Goal: Navigation & Orientation: Go to known website

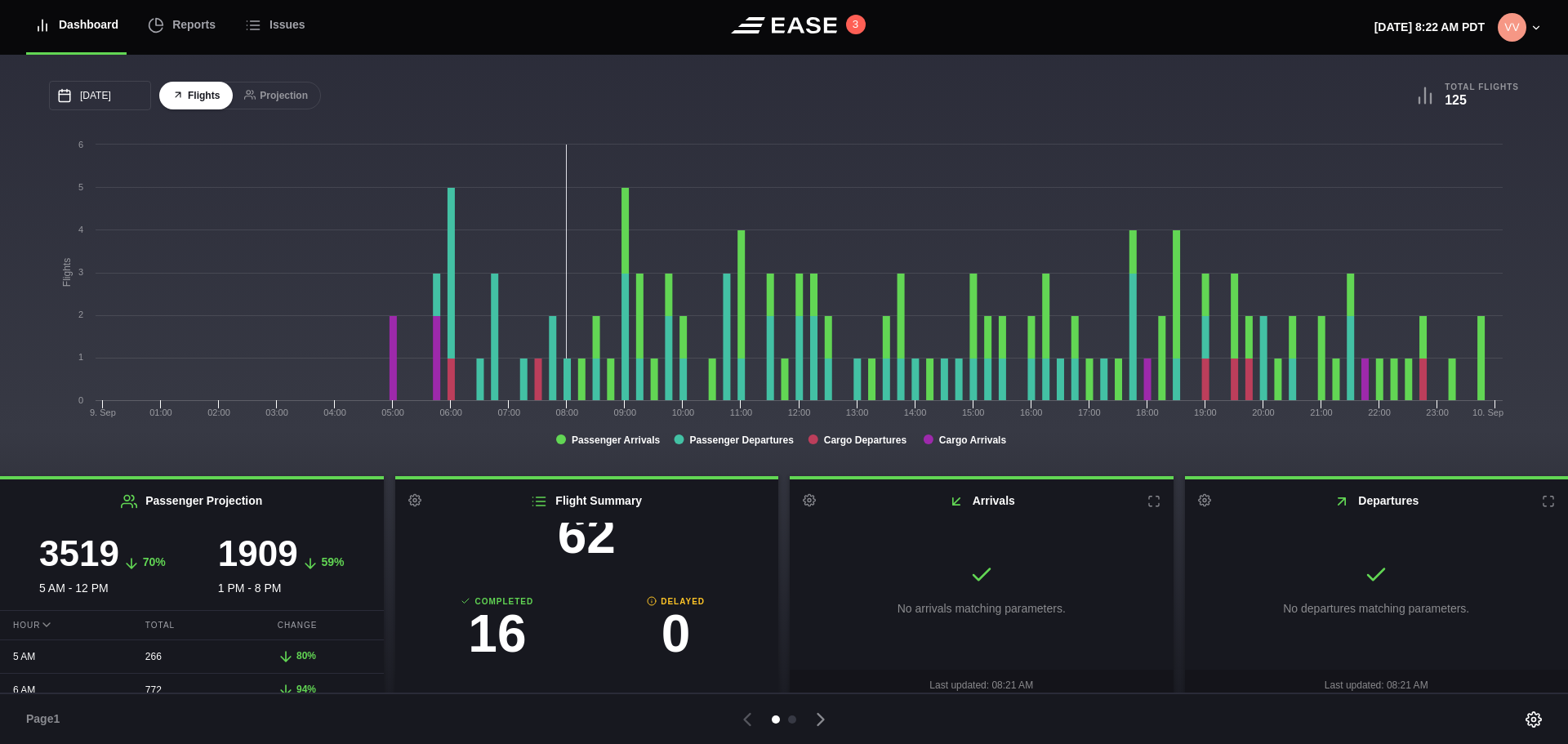
scroll to position [10, 0]
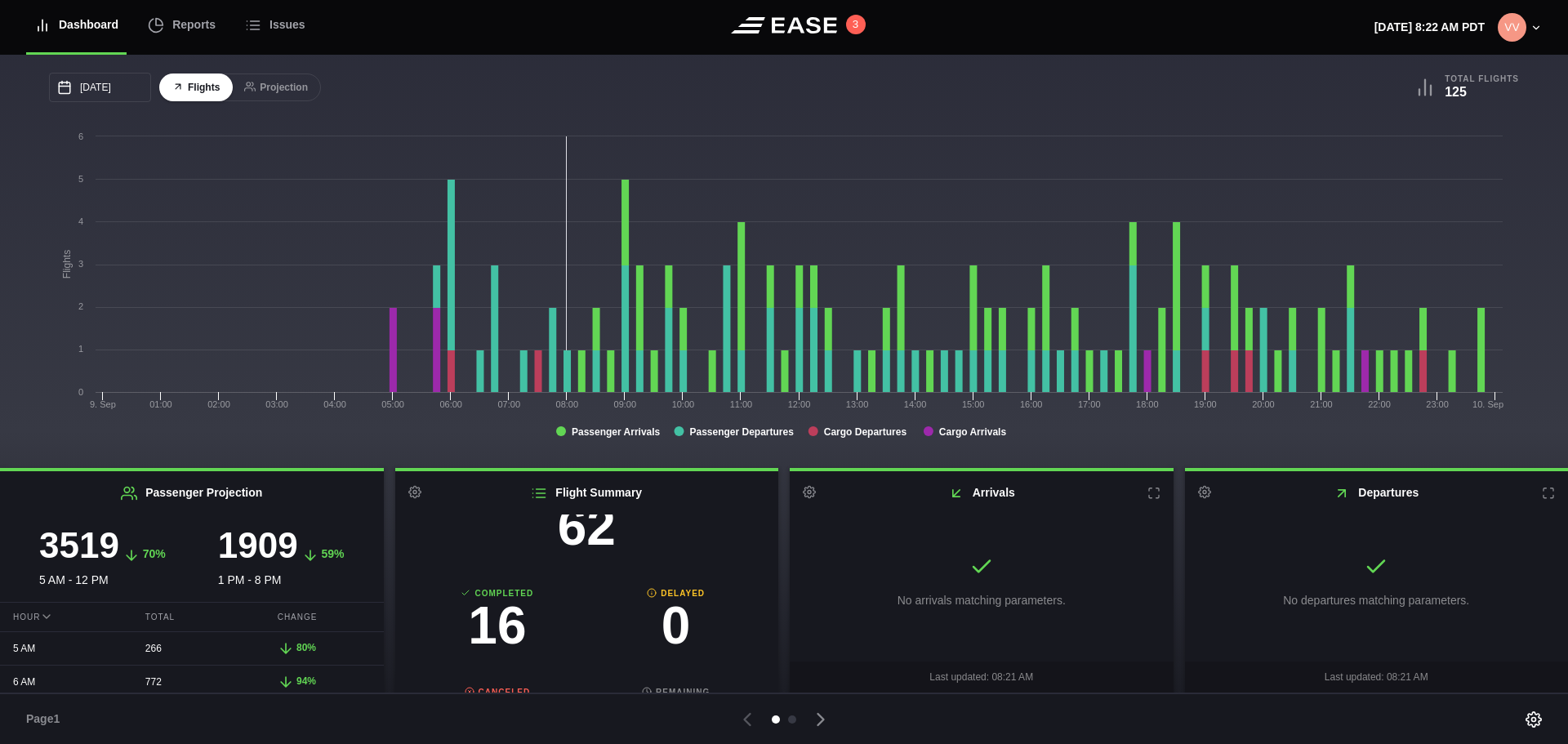
click at [1161, 19] on header "Dashboard Reports Issues 3 Tuesday, September 9th 8:22 AM PDT Settings Feed Sta…" at bounding box center [784, 27] width 1568 height 55
click at [1381, 22] on p "Tuesday, September 9th 8:22 AM PDT" at bounding box center [1429, 27] width 111 height 17
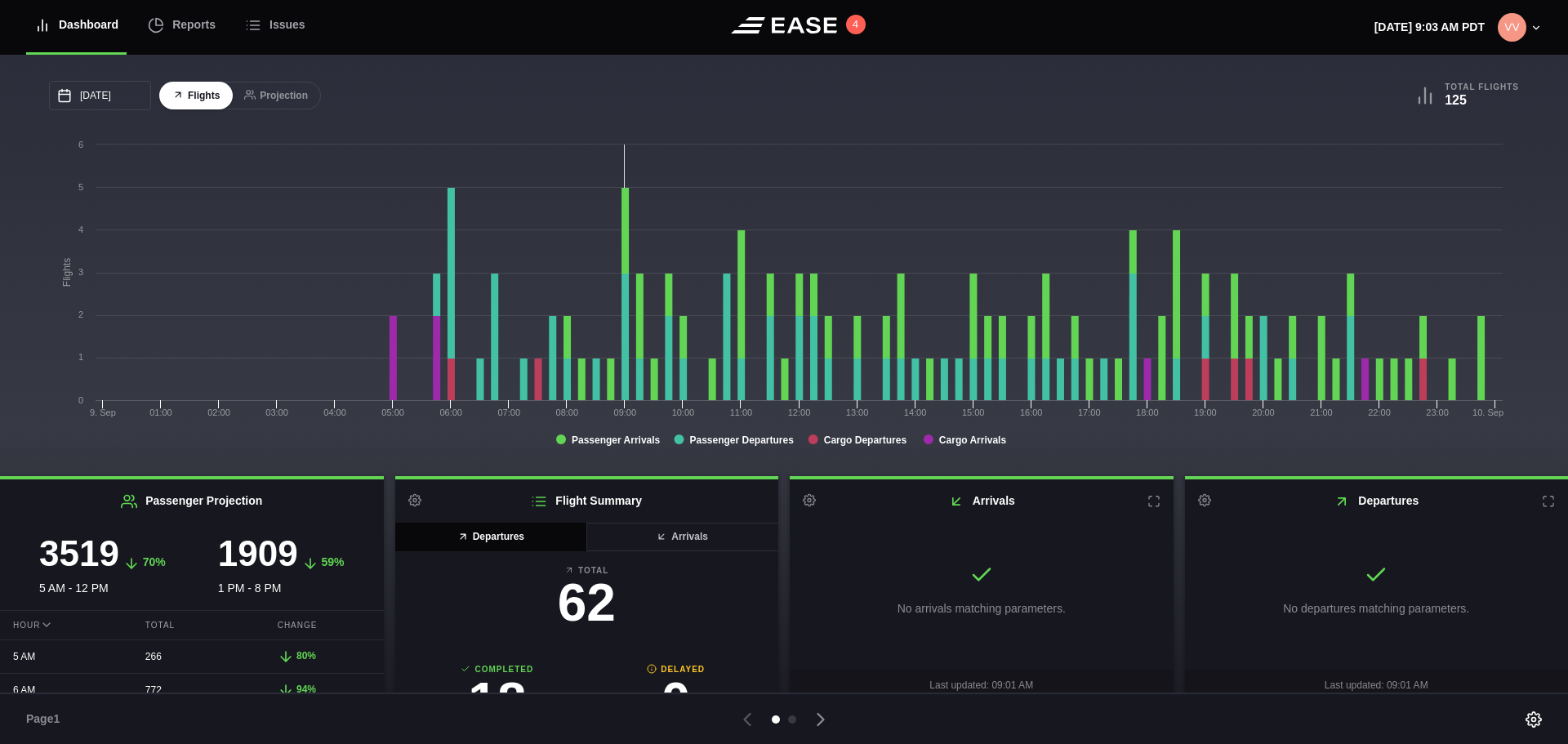
click at [1543, 507] on icon at bounding box center [1548, 502] width 10 height 10
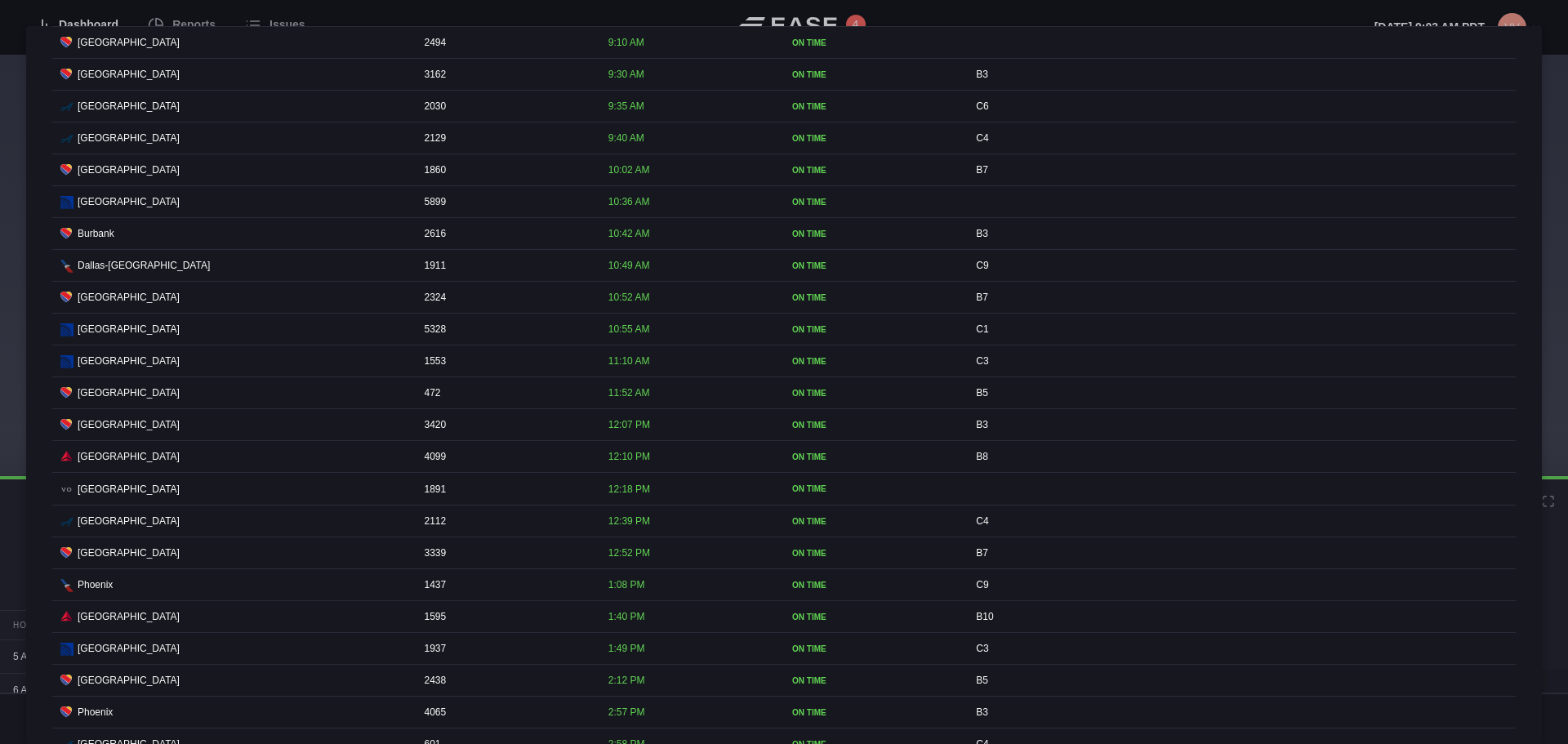
scroll to position [571, 0]
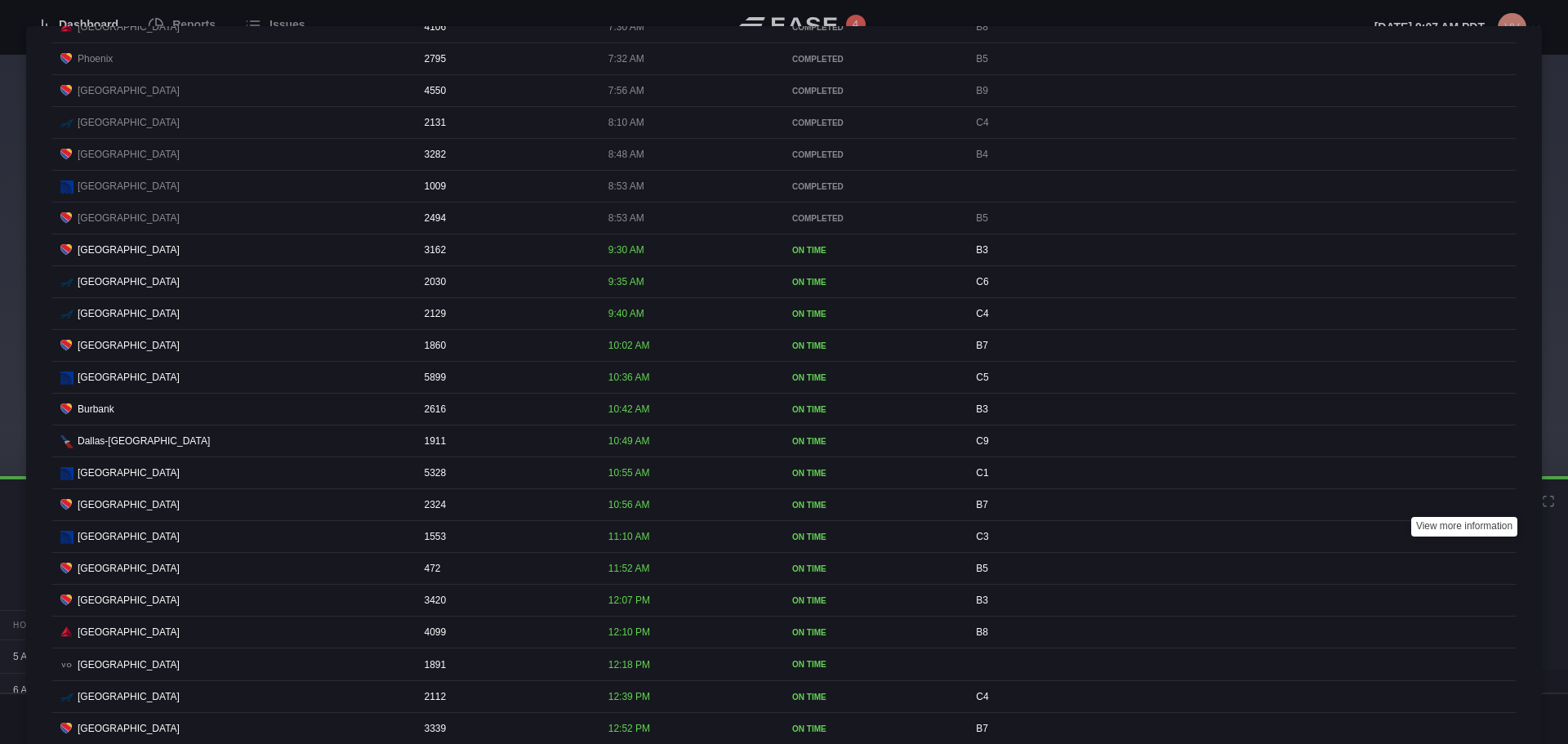
click at [1402, 11] on div at bounding box center [784, 372] width 1568 height 744
